Goal: Task Accomplishment & Management: Complete application form

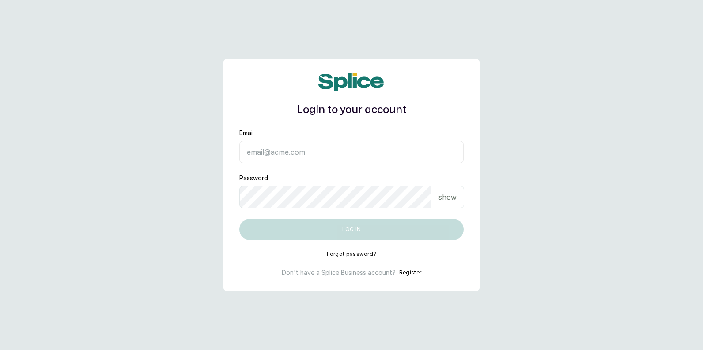
type input "[EMAIL_ADDRESS][DOMAIN_NAME]"
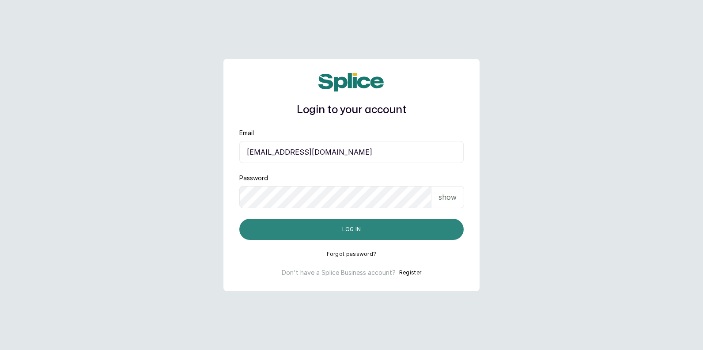
click at [355, 233] on button "Log in" at bounding box center [351, 228] width 224 height 21
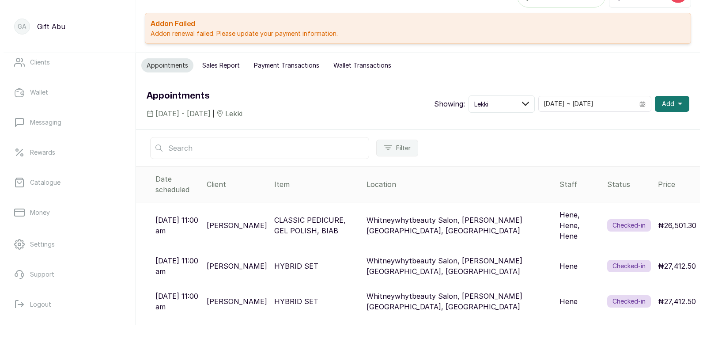
scroll to position [117, 0]
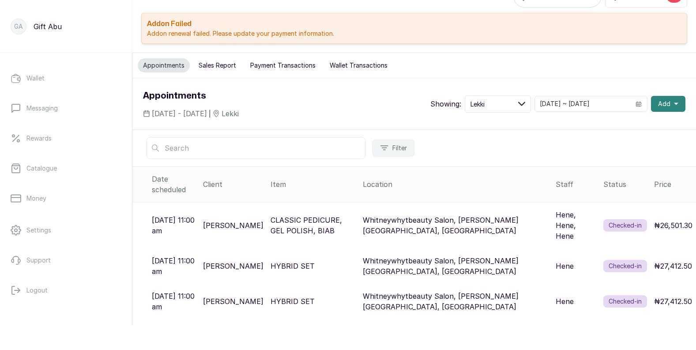
click at [674, 102] on icon "button" at bounding box center [676, 104] width 4 height 4
click at [618, 128] on span "New Appointment" at bounding box center [636, 127] width 85 height 11
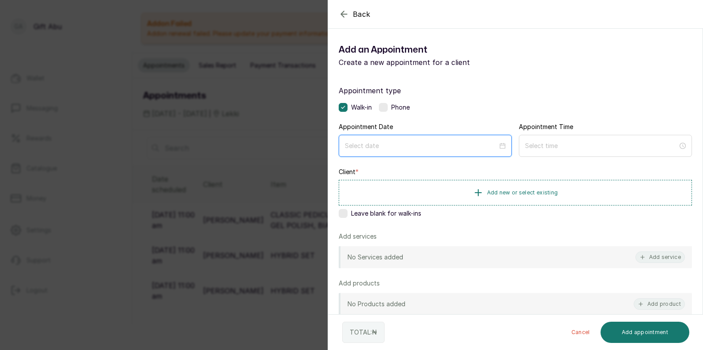
click at [351, 144] on input at bounding box center [421, 146] width 153 height 10
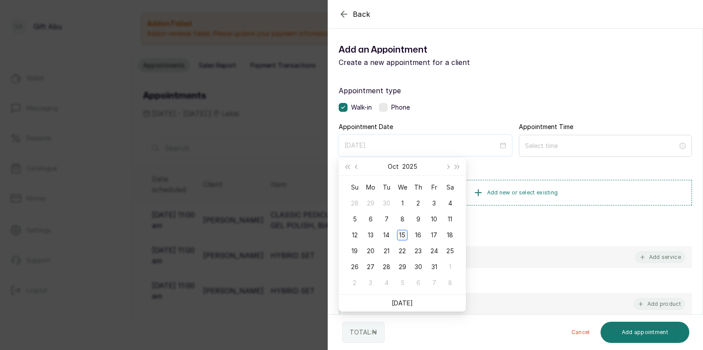
type input "2025/10/15"
click at [404, 233] on div "15" at bounding box center [402, 235] width 11 height 11
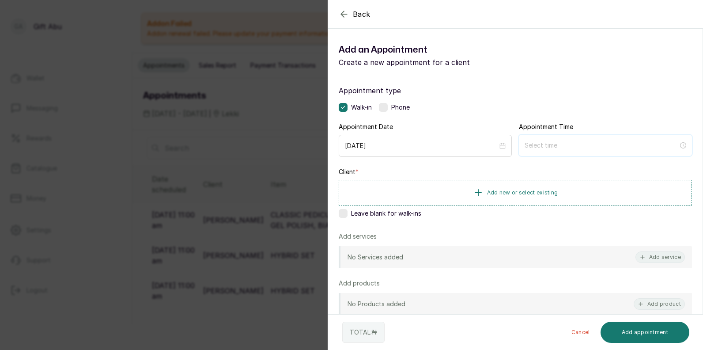
click at [576, 147] on input at bounding box center [601, 145] width 154 height 10
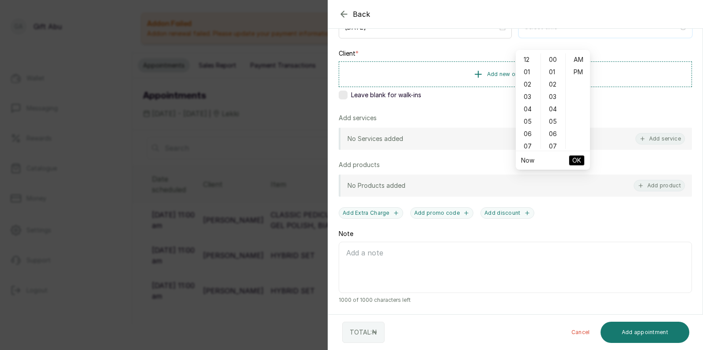
scroll to position [0, 0]
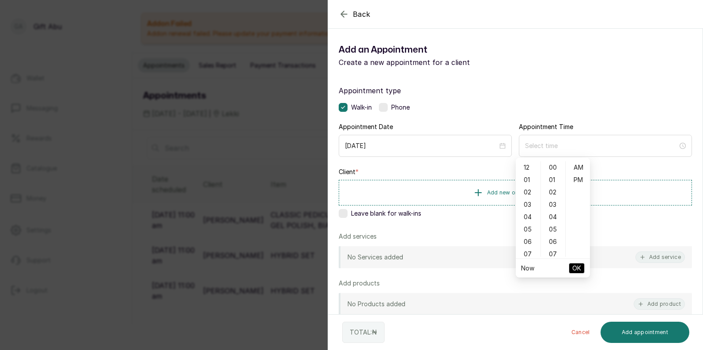
click at [541, 81] on div "Appointment type Walk-in Phone Appointment Date 2025/10/15 Appointment Time Cli…" at bounding box center [515, 254] width 374 height 358
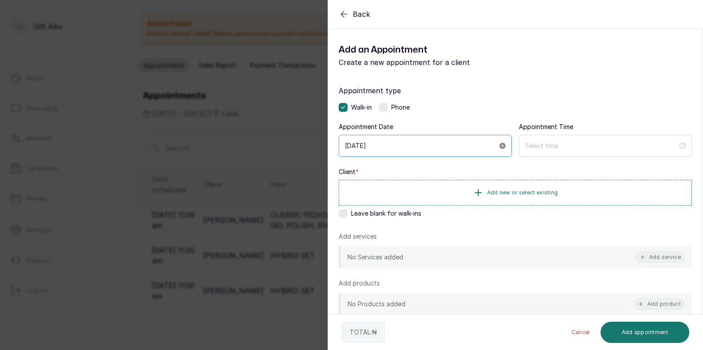
click at [499, 147] on icon "close-circle" at bounding box center [502, 146] width 6 height 6
click at [475, 147] on input at bounding box center [421, 146] width 153 height 10
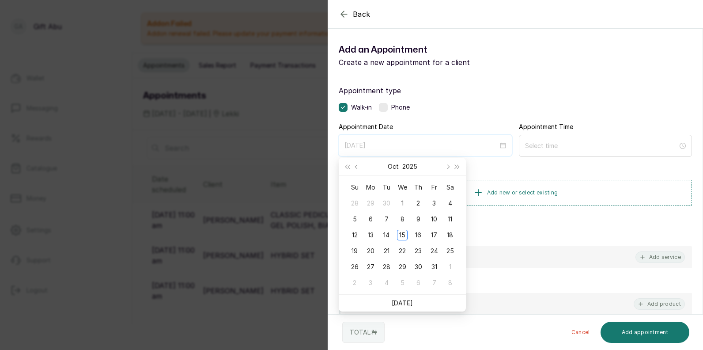
type input "2025/10/02"
type input "2025/10/08"
type input "2025/10/04"
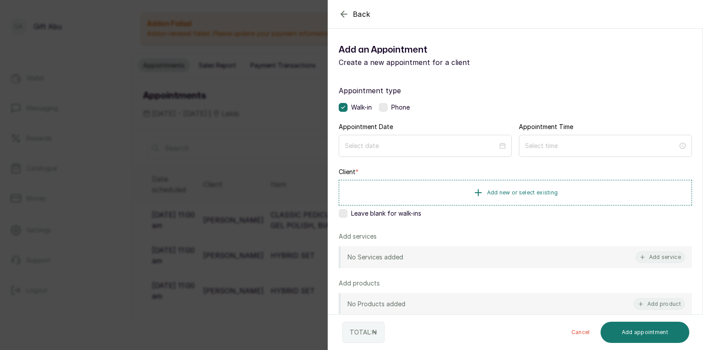
click at [304, 154] on div "Back Add Appointment Add an Appointment Create a new appointment for a client A…" at bounding box center [351, 175] width 703 height 350
